Goal: Information Seeking & Learning: Learn about a topic

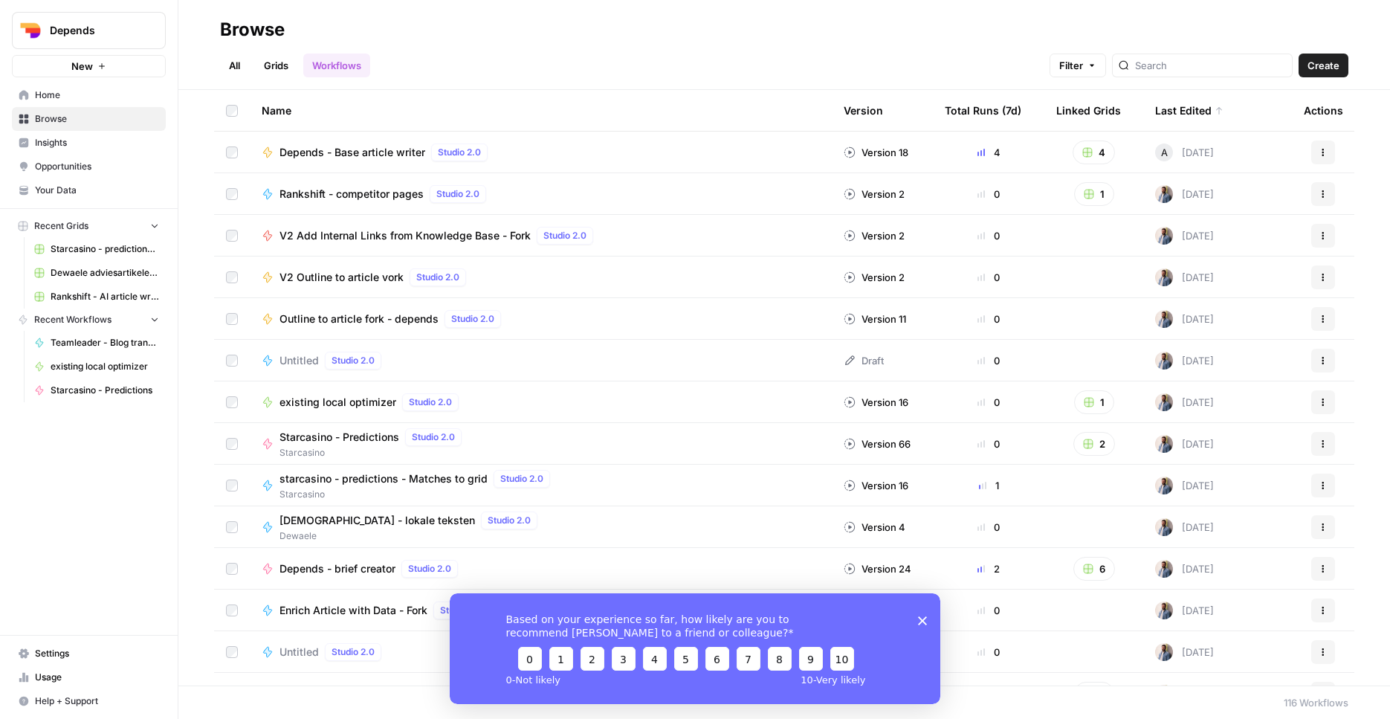
click at [283, 75] on link "Grids" at bounding box center [276, 66] width 42 height 24
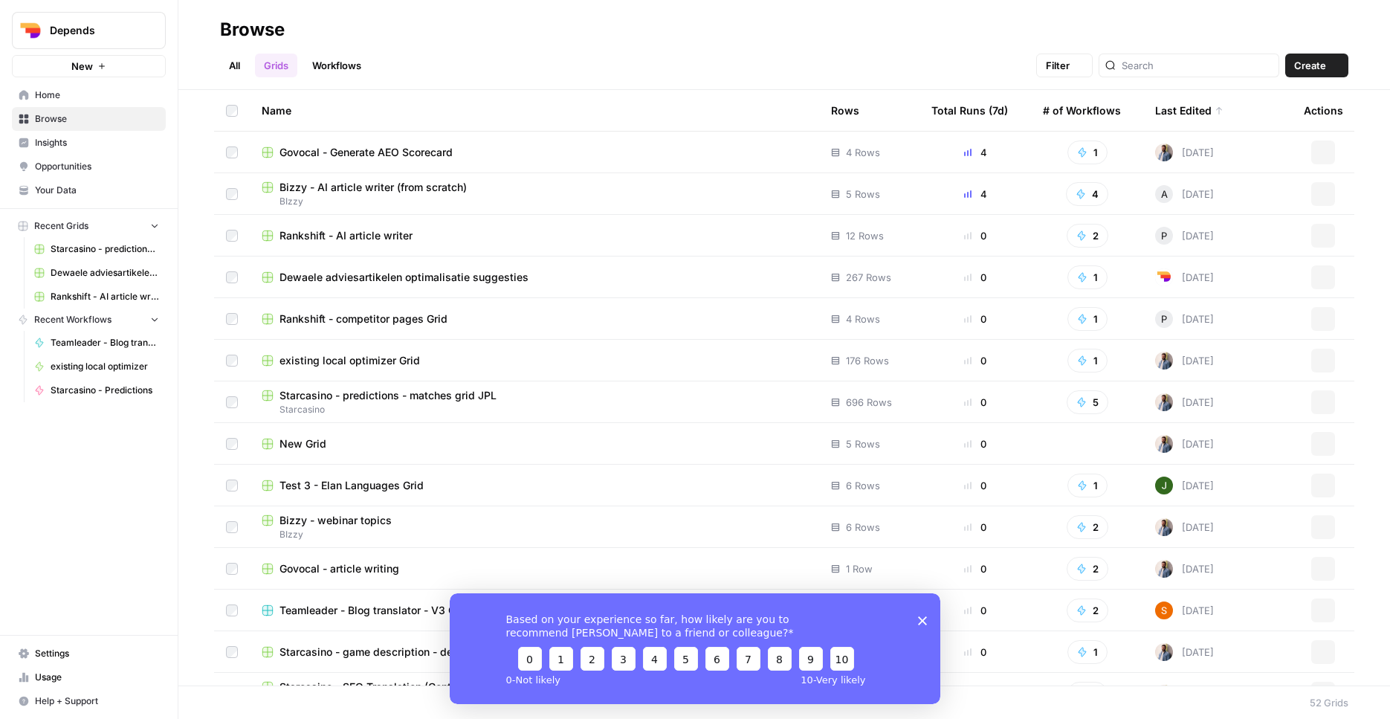
click at [336, 59] on link "Workflows" at bounding box center [336, 66] width 67 height 24
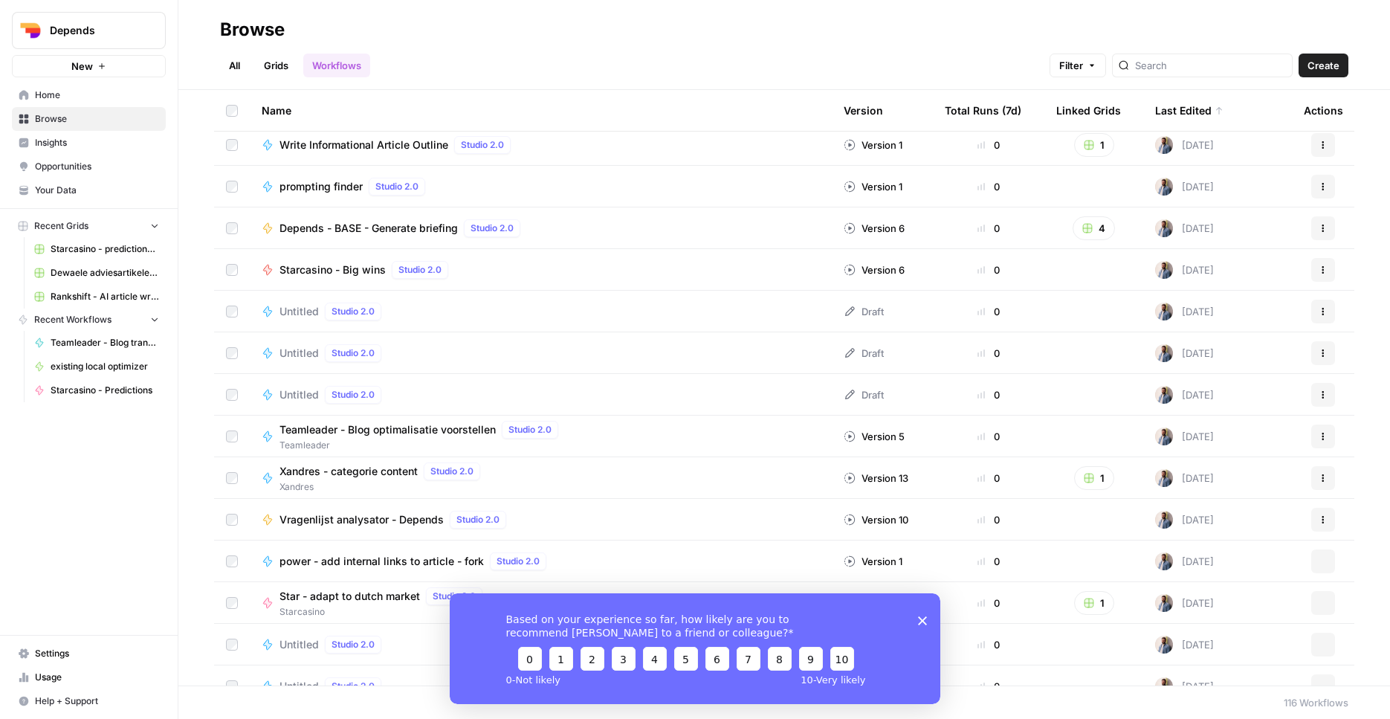
scroll to position [2071, 0]
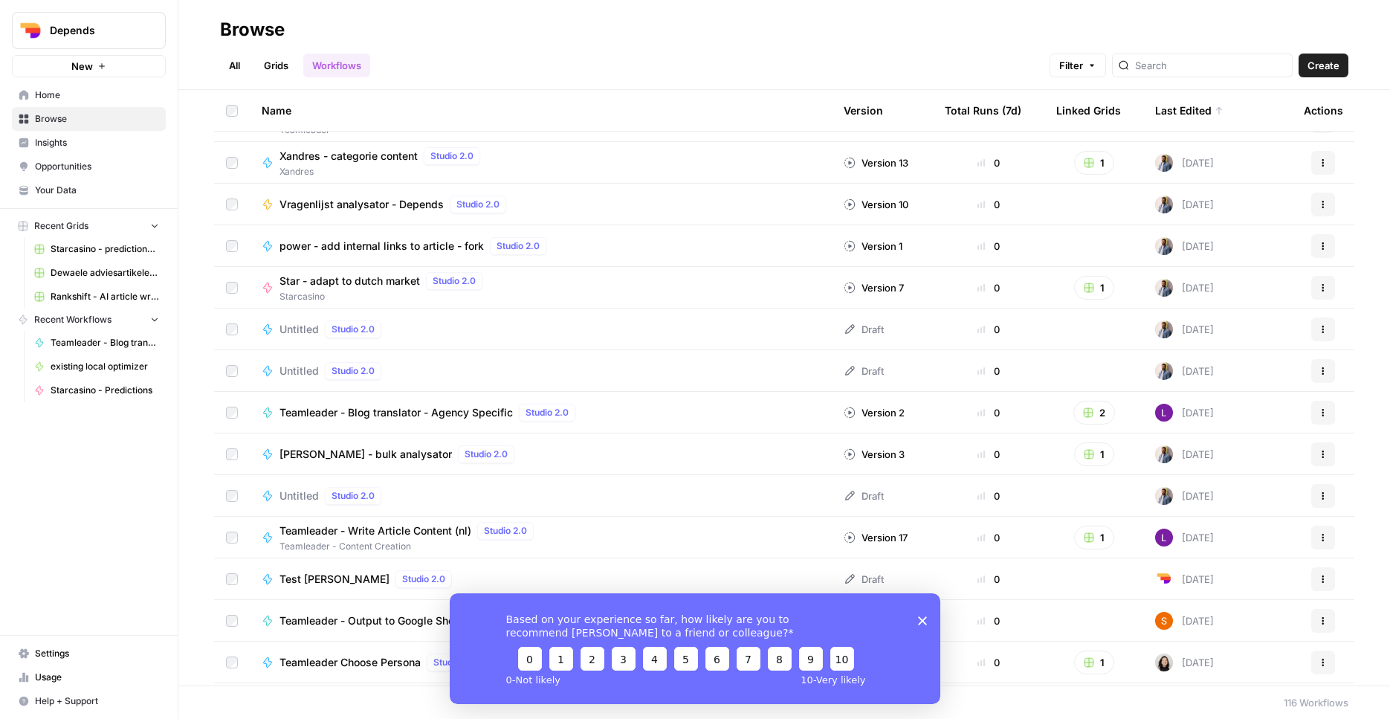
click at [116, 32] on span "Depends" at bounding box center [95, 30] width 90 height 15
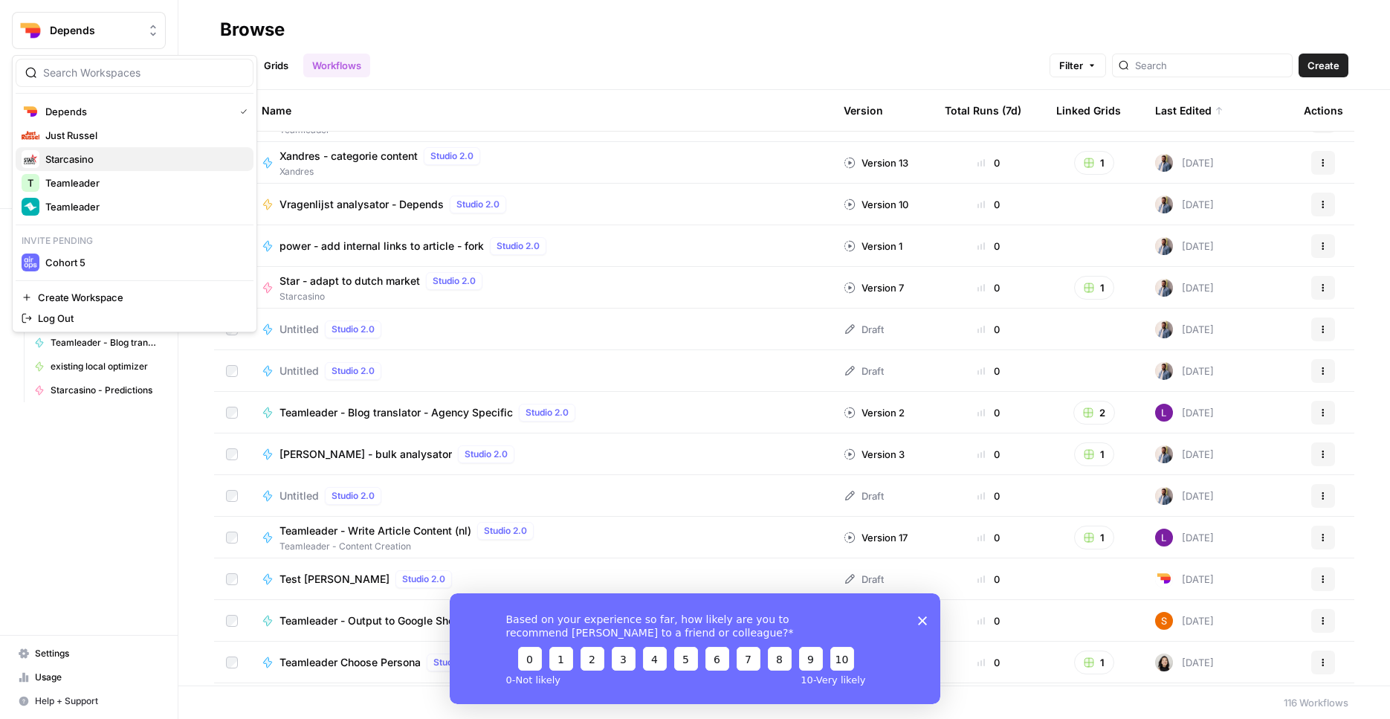
click at [112, 168] on button "Starcasino" at bounding box center [135, 159] width 238 height 24
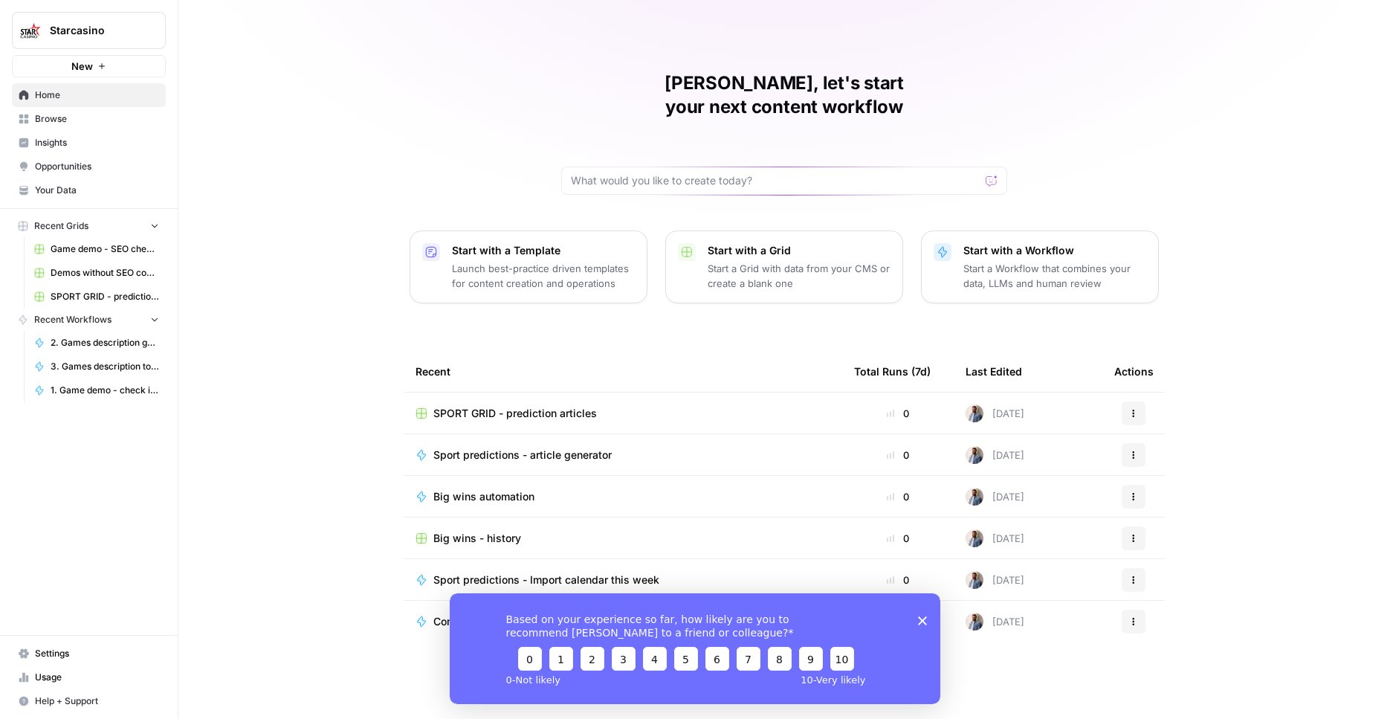
click at [104, 123] on span "Browse" at bounding box center [97, 118] width 124 height 13
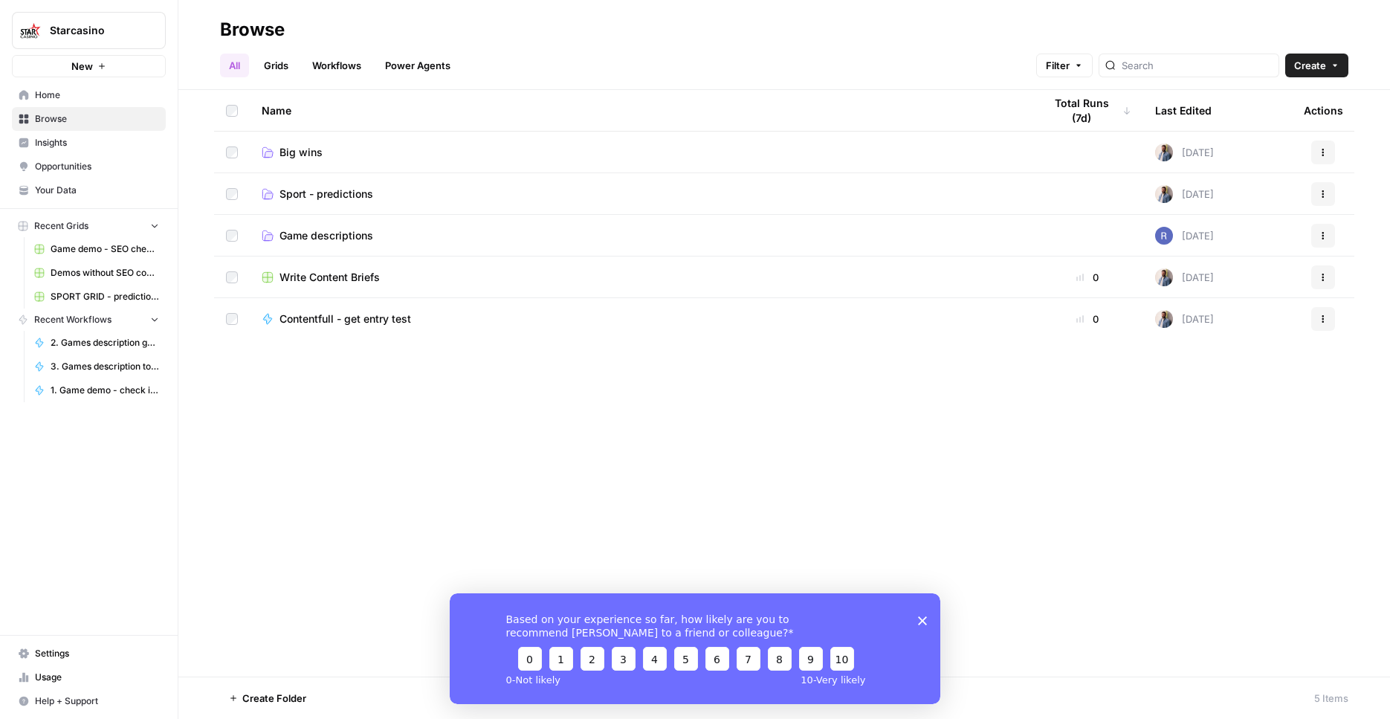
click at [362, 231] on span "Game descriptions" at bounding box center [327, 235] width 94 height 15
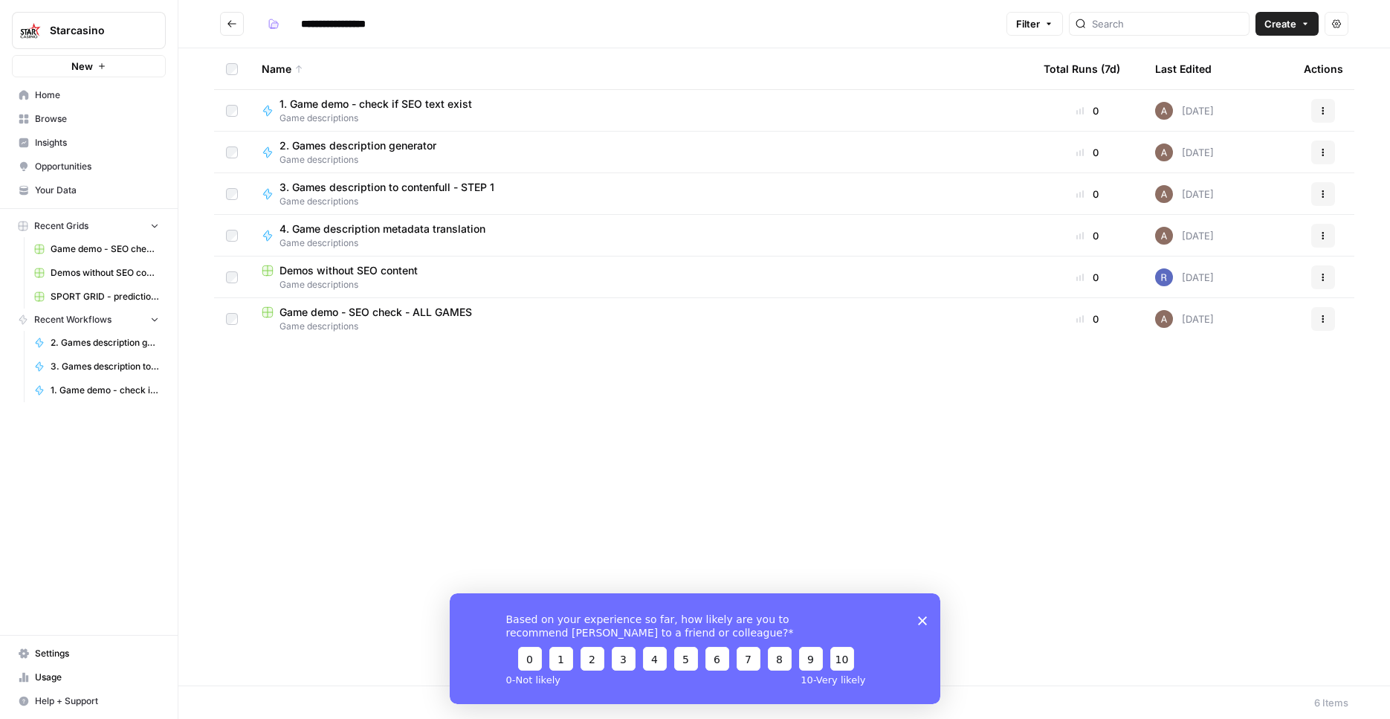
click at [100, 648] on span "Settings" at bounding box center [97, 653] width 124 height 13
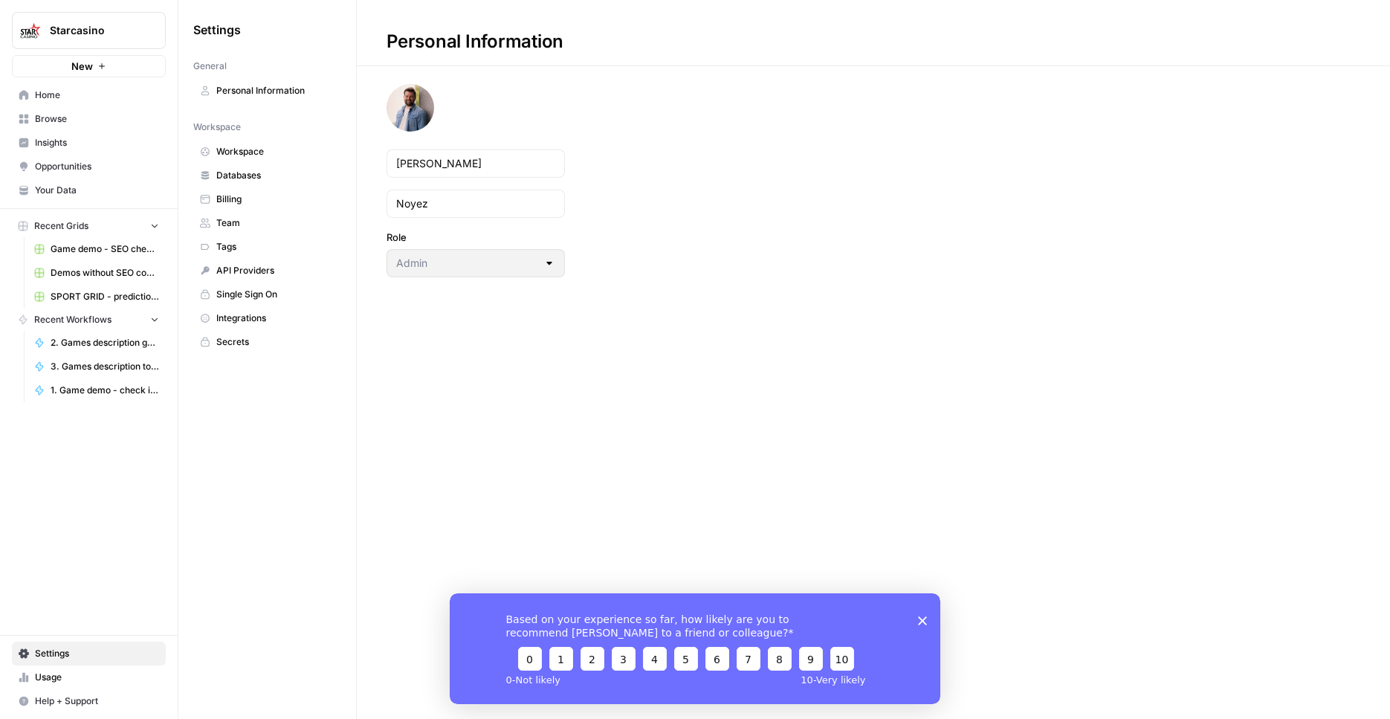
click at [91, 676] on span "Usage" at bounding box center [97, 677] width 124 height 13
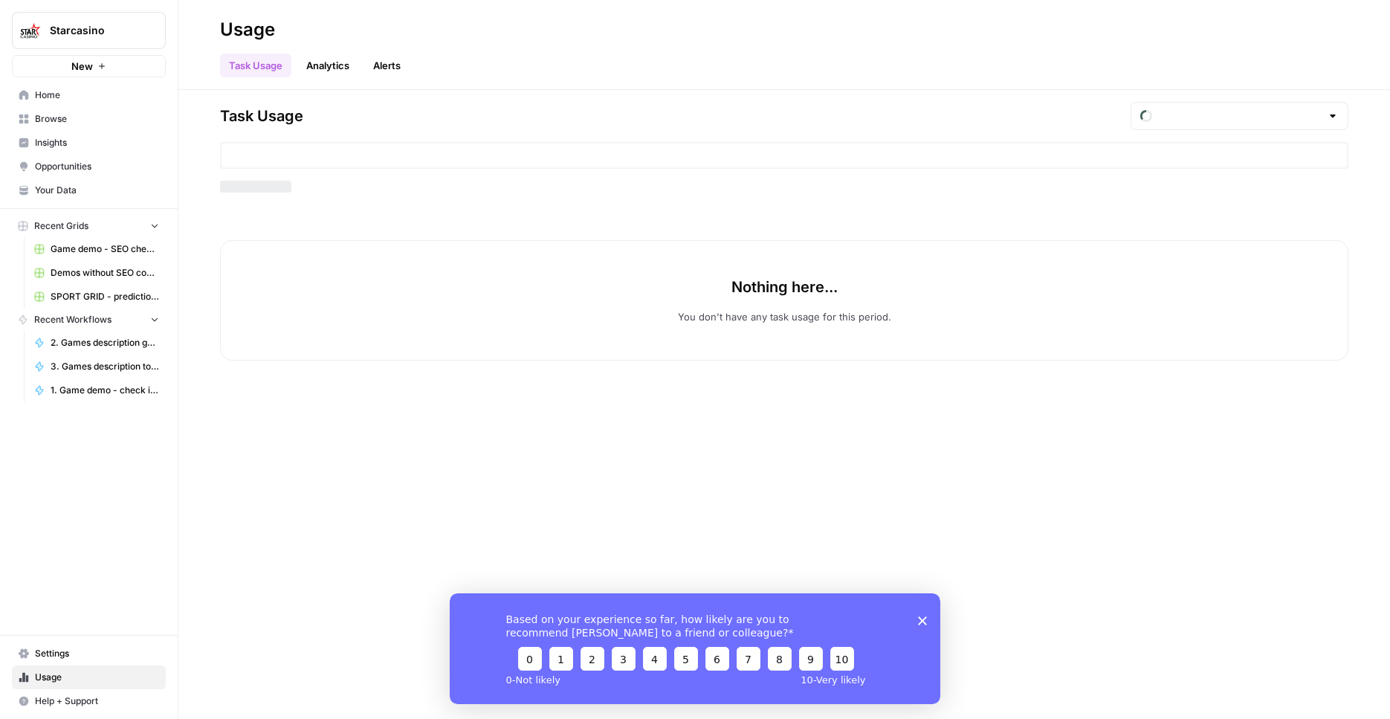
type input "September Tasks"
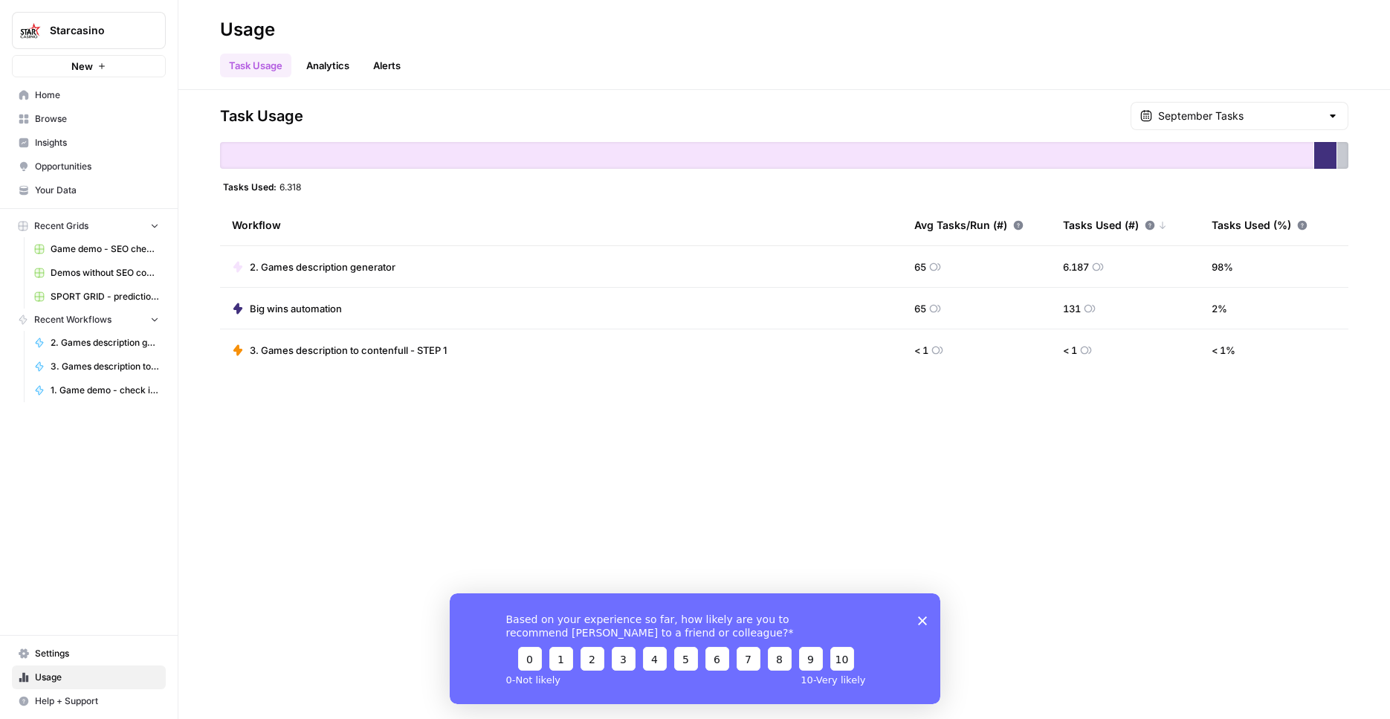
click at [332, 62] on link "Analytics" at bounding box center [327, 66] width 61 height 24
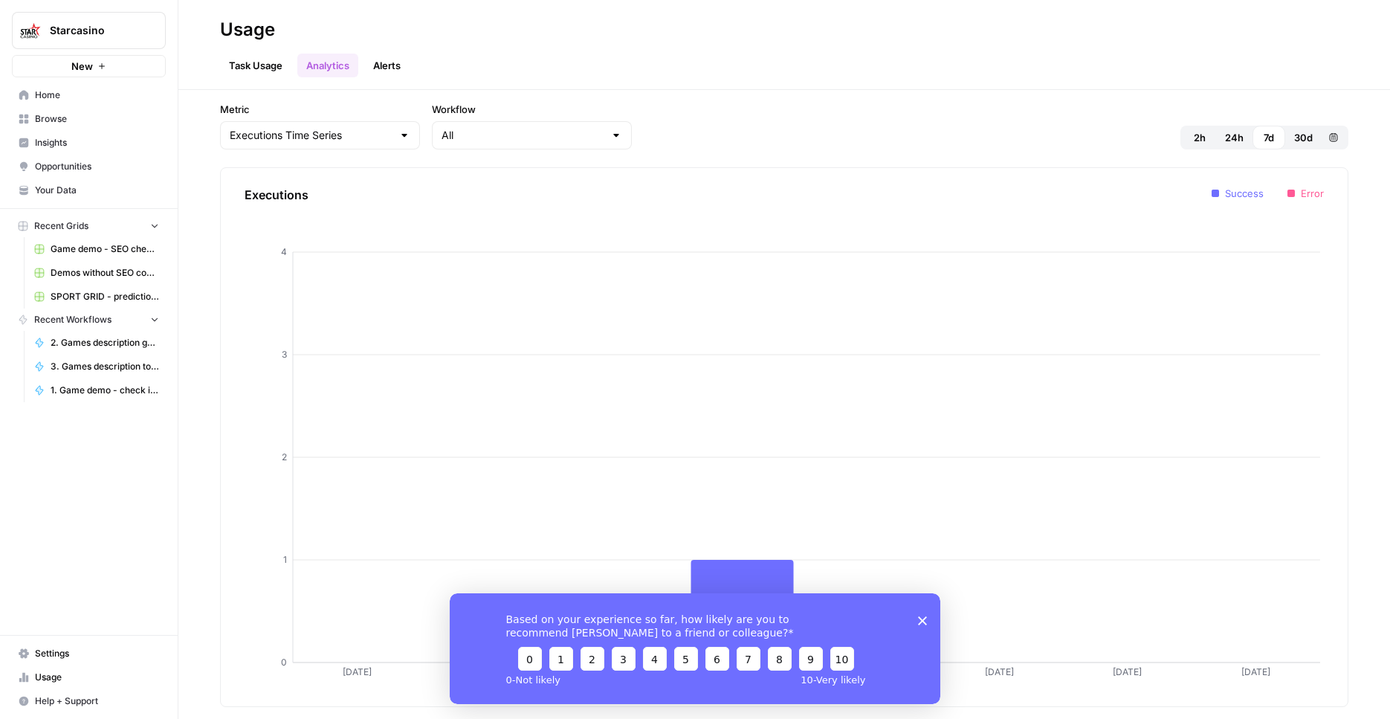
click at [924, 622] on polygon "Close survey" at bounding box center [922, 620] width 9 height 9
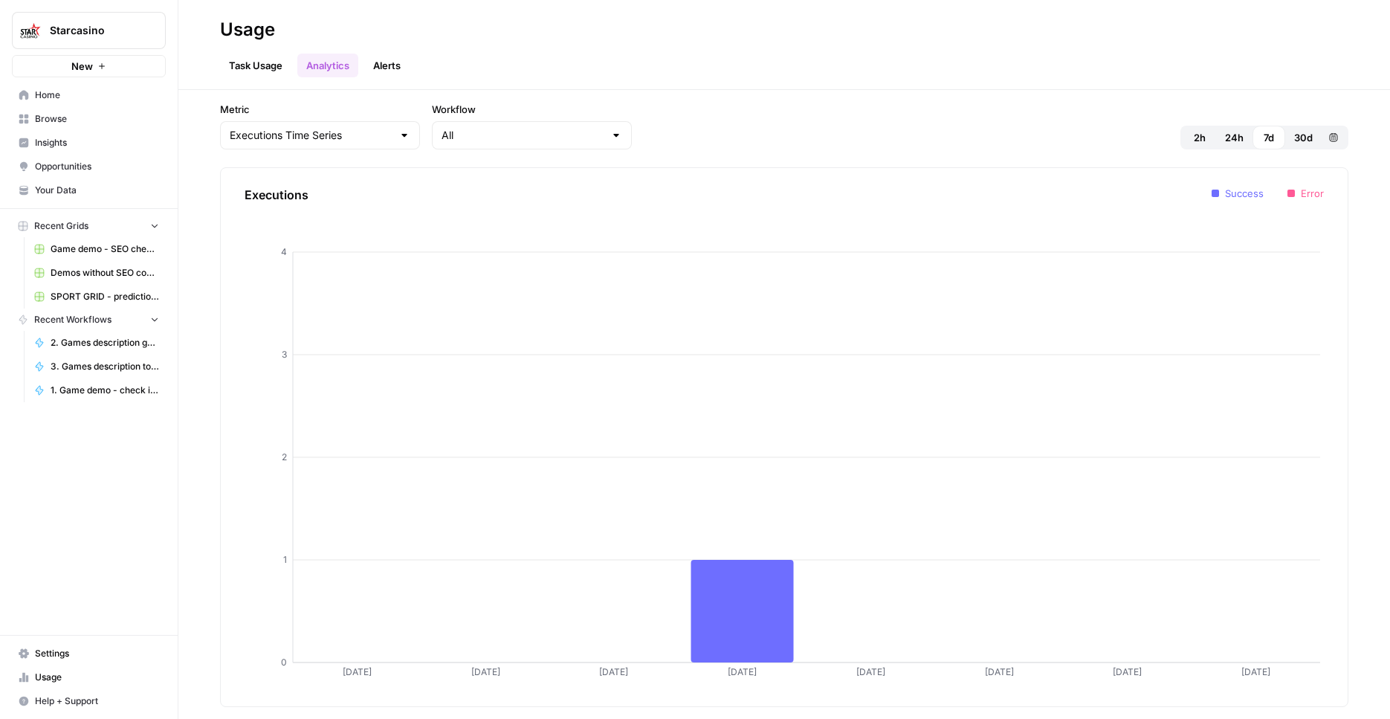
click at [1303, 141] on span "30d" at bounding box center [1303, 137] width 19 height 15
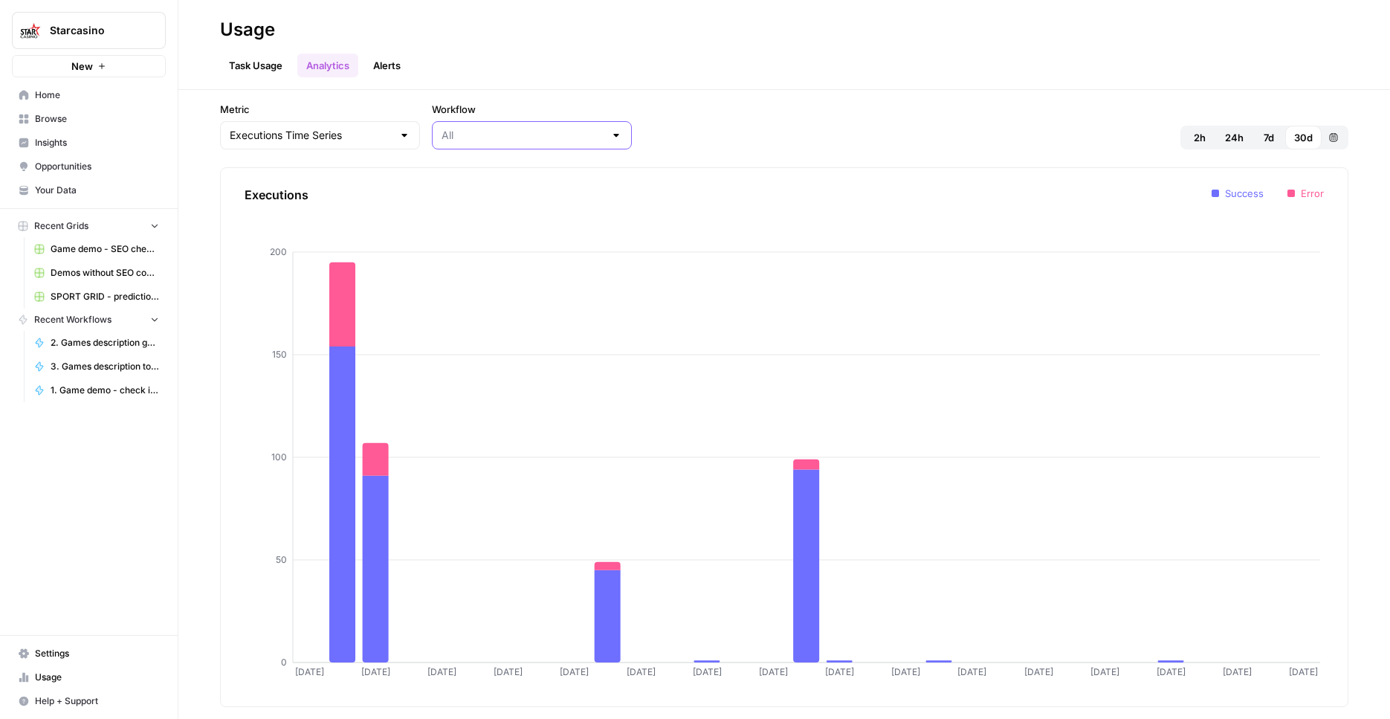
click at [442, 139] on input "Workflow" at bounding box center [523, 135] width 163 height 15
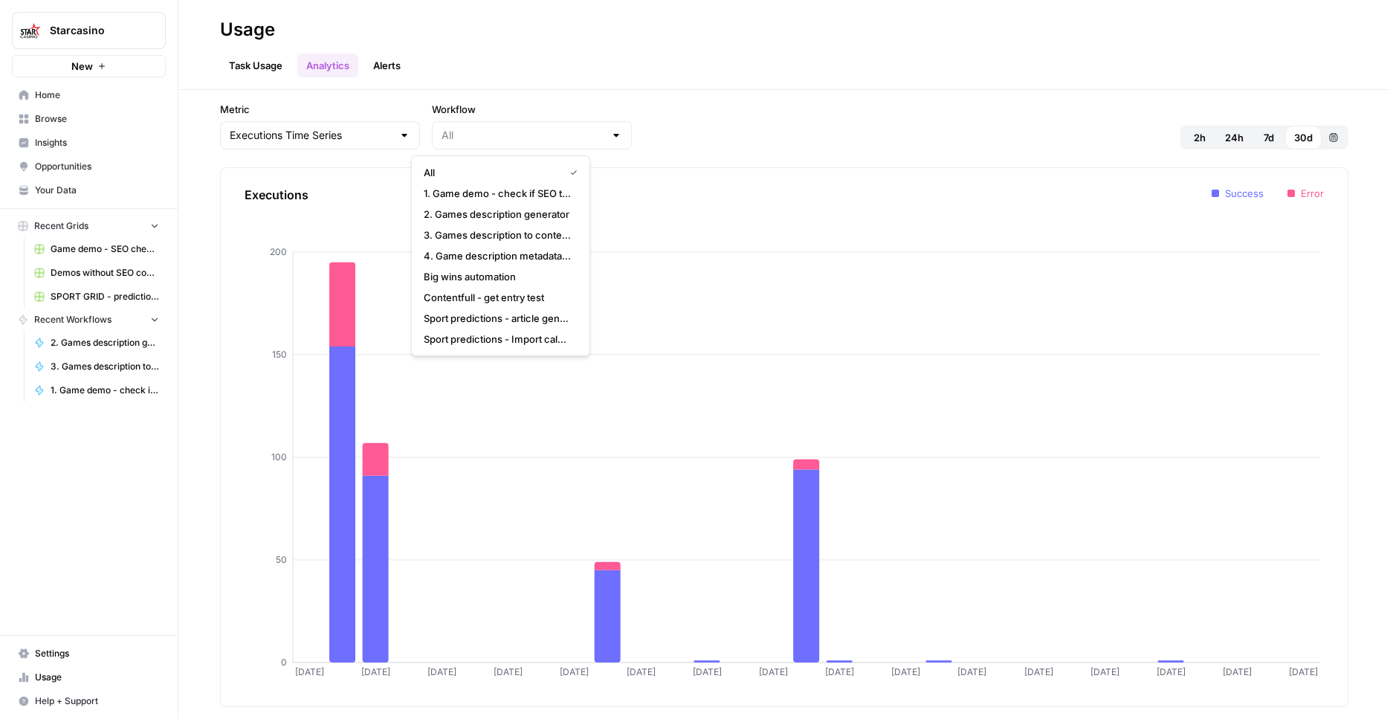
type input "All"
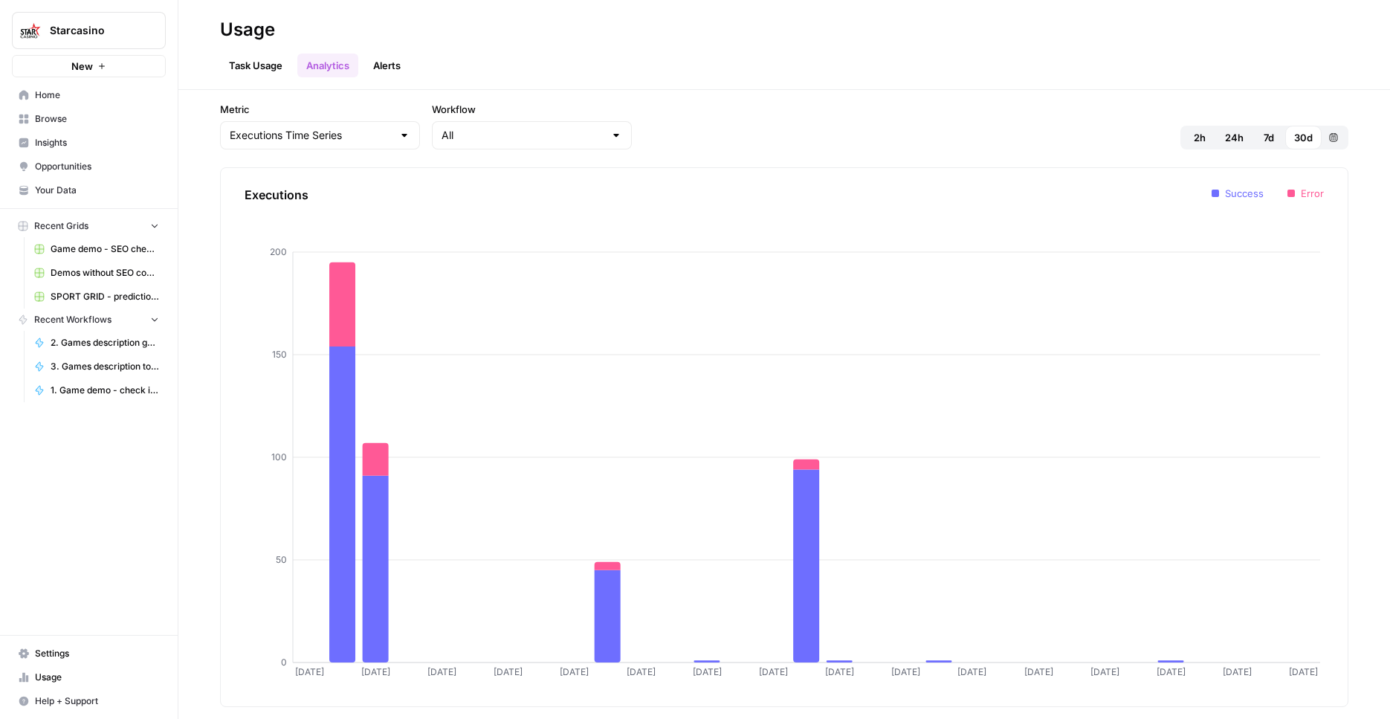
click at [737, 101] on div "Metric Executions Time Series Workflow All 2h 24h 7d 30d Custom range Execution…" at bounding box center [784, 404] width 1212 height 629
click at [370, 66] on link "Alerts" at bounding box center [386, 66] width 45 height 24
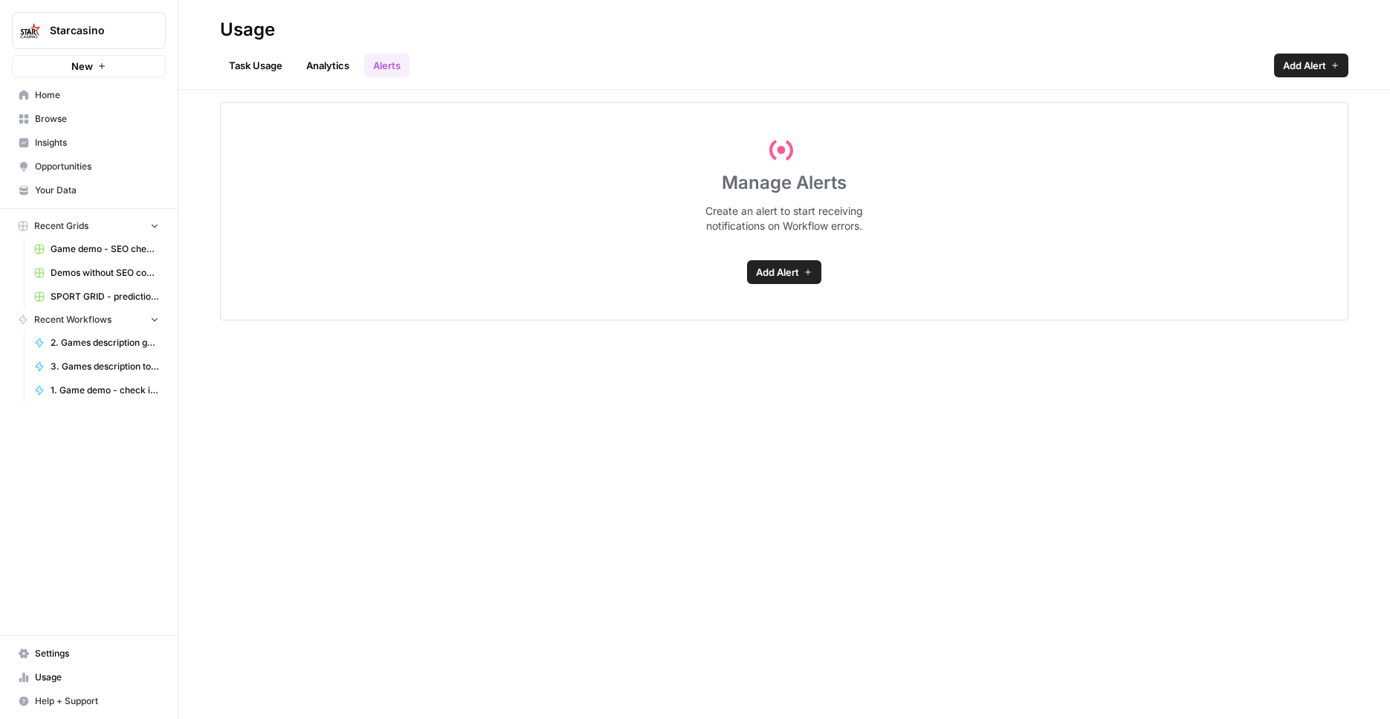
click at [248, 65] on link "Task Usage" at bounding box center [255, 66] width 71 height 24
